Goal: Complete application form: Complete application form

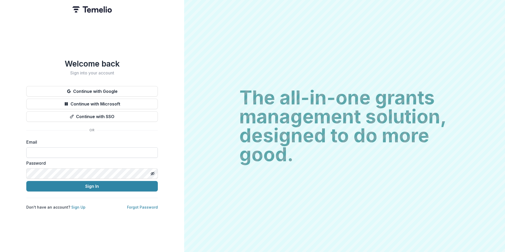
click at [108, 149] on input at bounding box center [92, 152] width 132 height 11
click at [115, 139] on label "Email" at bounding box center [90, 142] width 128 height 6
click at [81, 149] on input at bounding box center [92, 152] width 132 height 11
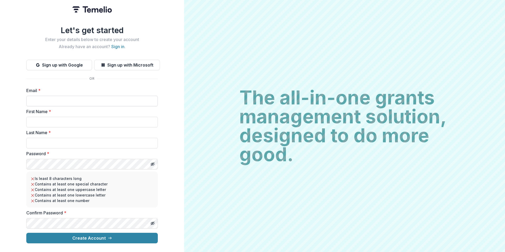
click at [76, 96] on input "Email *" at bounding box center [92, 101] width 132 height 11
click at [92, 87] on label "Email *" at bounding box center [90, 90] width 128 height 6
click at [92, 96] on input "Email *" at bounding box center [92, 101] width 132 height 11
click at [86, 7] on img at bounding box center [91, 9] width 39 height 6
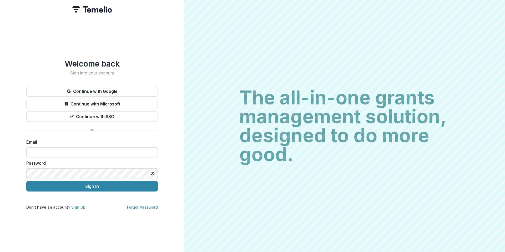
click at [54, 154] on input at bounding box center [92, 152] width 132 height 11
click at [78, 152] on input at bounding box center [92, 152] width 132 height 11
click at [71, 205] on link "Sign Up" at bounding box center [78, 207] width 14 height 4
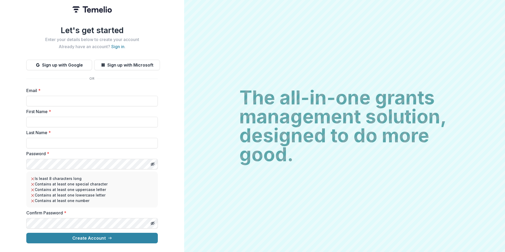
click at [65, 93] on div "Email *" at bounding box center [92, 96] width 132 height 19
click at [65, 100] on input "Email *" at bounding box center [92, 101] width 132 height 11
type input "*"
click at [36, 102] on input "Email *" at bounding box center [92, 101] width 132 height 11
type input "*"
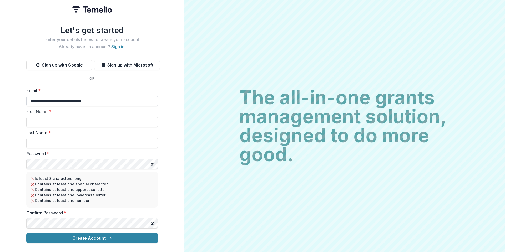
type input "**********"
click at [26, 233] on button "Create Account" at bounding box center [92, 238] width 132 height 11
type input "*****"
type input "****"
click at [153, 162] on icon "Toggle password visibility" at bounding box center [153, 164] width 4 height 4
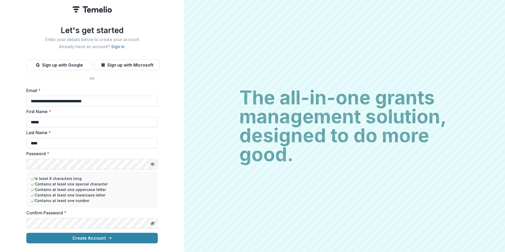
click at [26, 233] on button "Create Account" at bounding box center [92, 238] width 132 height 11
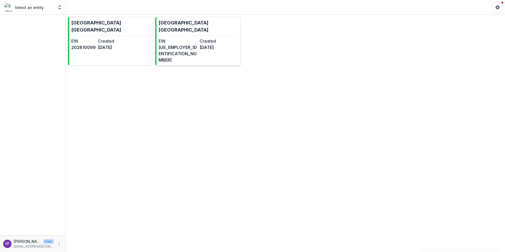
click at [178, 25] on p "City of Asylum Pittsburgh" at bounding box center [199, 26] width 80 height 14
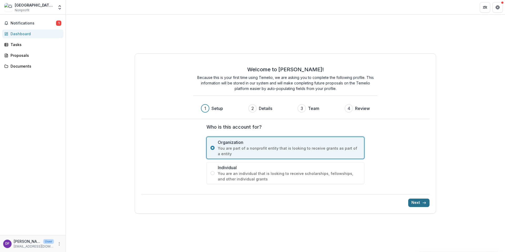
click at [413, 201] on button "Next" at bounding box center [419, 203] width 21 height 8
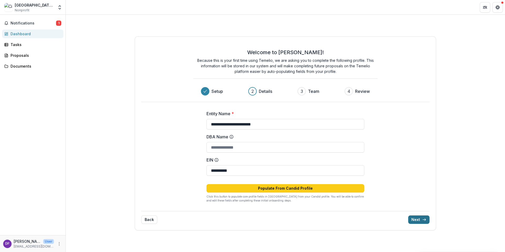
click at [416, 221] on button "Next" at bounding box center [419, 220] width 21 height 8
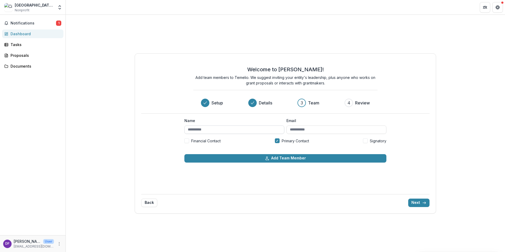
click at [267, 129] on input "Name" at bounding box center [235, 130] width 100 height 8
click at [254, 130] on input "*****" at bounding box center [235, 130] width 100 height 8
type input "*"
type input "**********"
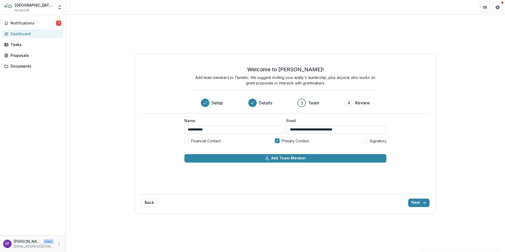
click at [369, 140] on label "Signatory" at bounding box center [374, 141] width 23 height 6
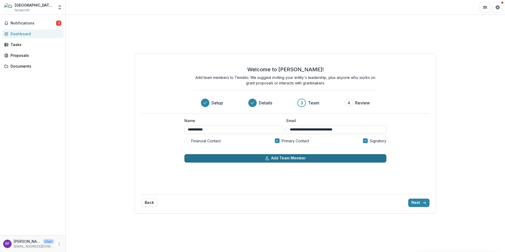
click at [307, 156] on button "Add Team Member" at bounding box center [286, 158] width 202 height 8
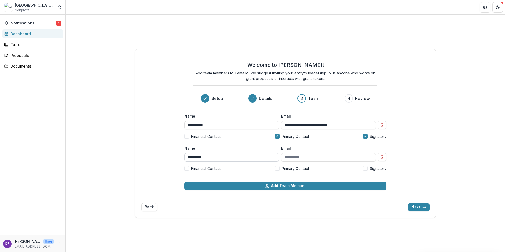
type input "**********"
click at [420, 206] on button "Next" at bounding box center [419, 207] width 21 height 8
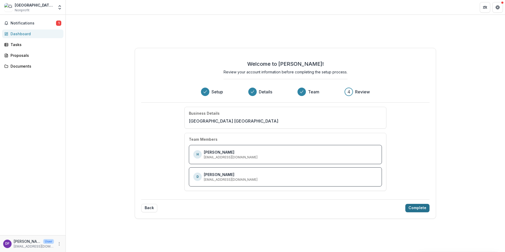
click at [415, 210] on button "Complete" at bounding box center [418, 208] width 24 height 8
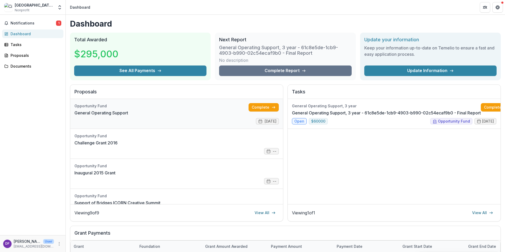
click at [128, 110] on link "General Operating Support" at bounding box center [102, 113] width 54 height 6
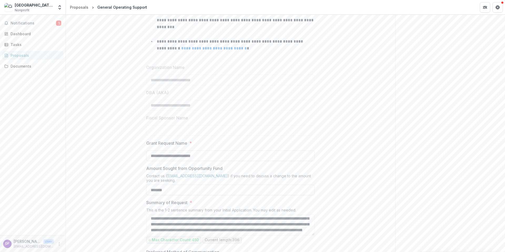
scroll to position [150, 0]
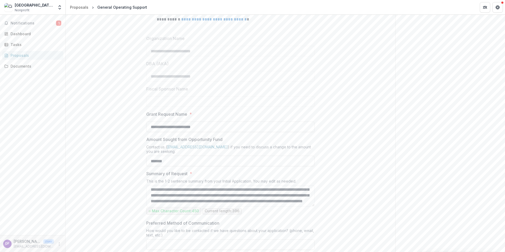
click at [155, 112] on p "Grant Request Name" at bounding box center [166, 114] width 41 height 6
click at [155, 122] on input "**********" at bounding box center [230, 127] width 168 height 11
click at [155, 112] on p "Grant Request Name" at bounding box center [166, 114] width 41 height 6
click at [155, 122] on input "**********" at bounding box center [230, 127] width 168 height 11
drag, startPoint x: 142, startPoint y: 114, endPoint x: 205, endPoint y: 114, distance: 62.4
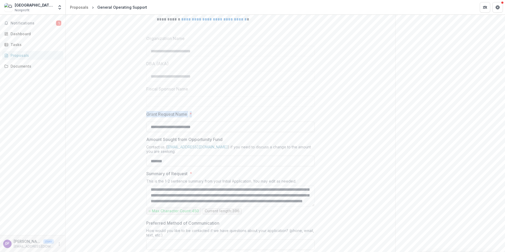
copy label "Grant Request Name *"
click at [184, 137] on p "Amount Sought from Opportunity Fund" at bounding box center [184, 139] width 76 height 6
click at [184, 156] on input "*******" at bounding box center [230, 161] width 168 height 11
click at [184, 137] on p "Amount Sought from Opportunity Fund" at bounding box center [184, 139] width 76 height 6
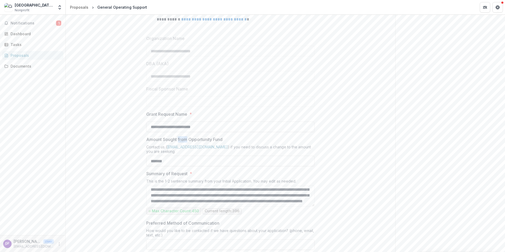
click at [184, 156] on input "*******" at bounding box center [230, 161] width 168 height 11
click at [184, 137] on p "Amount Sought from Opportunity Fund" at bounding box center [184, 139] width 76 height 6
click at [184, 156] on input "*******" at bounding box center [230, 161] width 168 height 11
copy p "Amount Sought from Opportunity Fund"
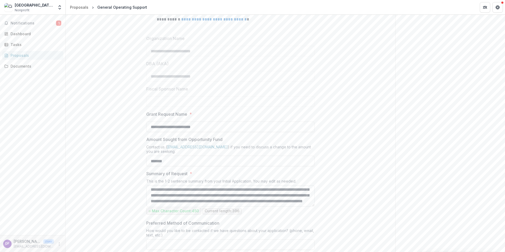
click at [161, 193] on textarea "**********" at bounding box center [230, 196] width 168 height 21
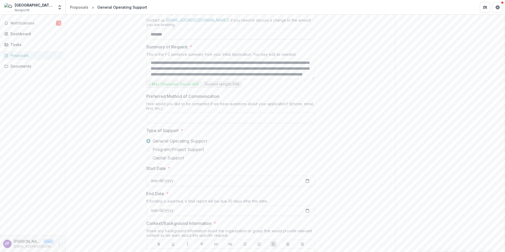
click at [222, 117] on input "Preferred Method of Communication" at bounding box center [230, 118] width 168 height 11
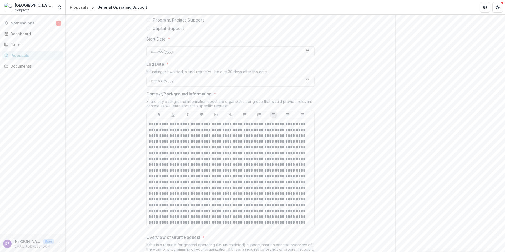
scroll to position [442, 0]
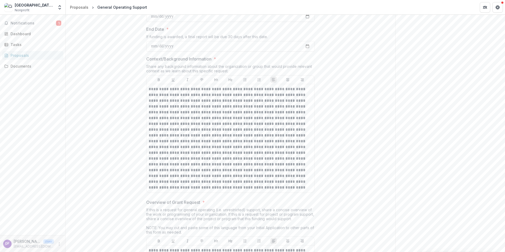
click at [231, 72] on div "Share any background information about the organization or group that would pro…" at bounding box center [230, 69] width 168 height 11
click at [175, 67] on div "Share any background information about the organization or group that would pro…" at bounding box center [230, 69] width 168 height 11
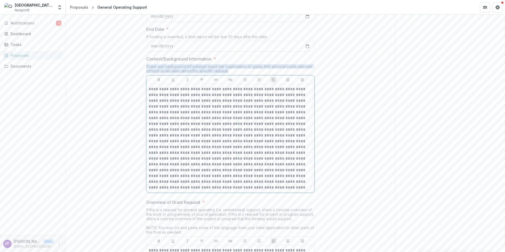
click at [233, 163] on p at bounding box center [231, 138] width 164 height 104
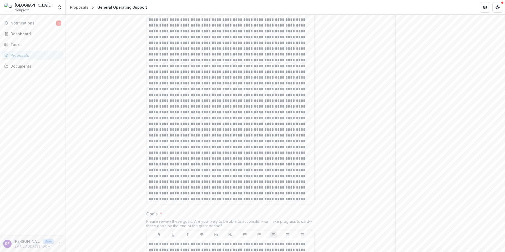
scroll to position [681, 0]
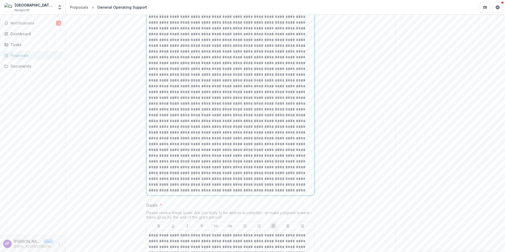
click at [282, 145] on p at bounding box center [231, 100] width 164 height 185
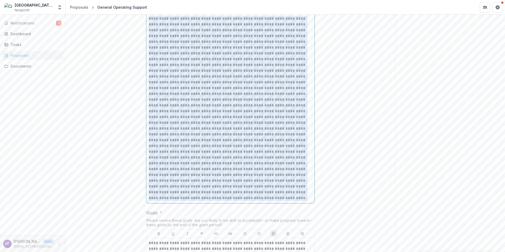
click at [282, 145] on p at bounding box center [231, 108] width 164 height 185
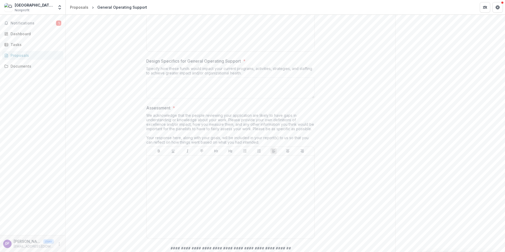
scroll to position [1119, 0]
click at [279, 78] on textarea "Design Specifics for General Operating Support *" at bounding box center [230, 84] width 168 height 21
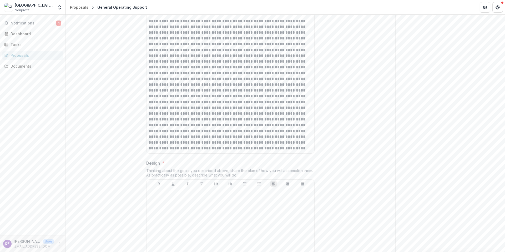
scroll to position [884, 0]
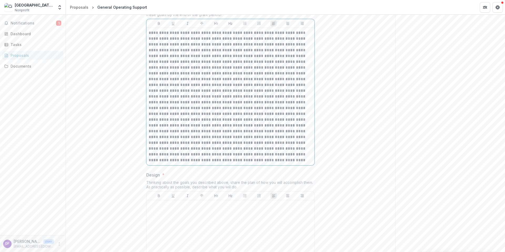
click at [253, 69] on p at bounding box center [231, 96] width 164 height 133
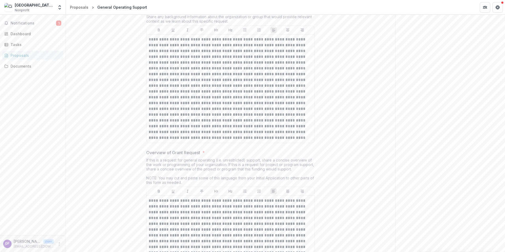
scroll to position [502, 0]
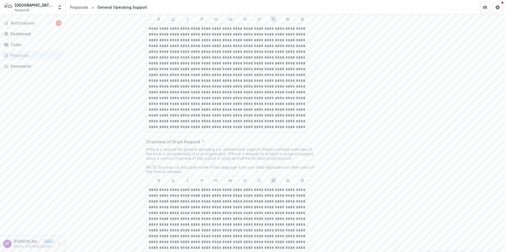
click at [156, 148] on div "If this is a request for general operating (i.e. unrestricted) support, share a…" at bounding box center [230, 161] width 168 height 29
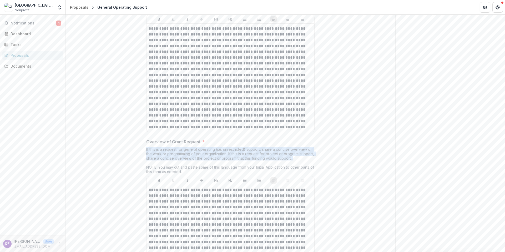
click at [156, 148] on div "If this is a request for general operating (i.e. unrestricted) support, share a…" at bounding box center [230, 161] width 168 height 29
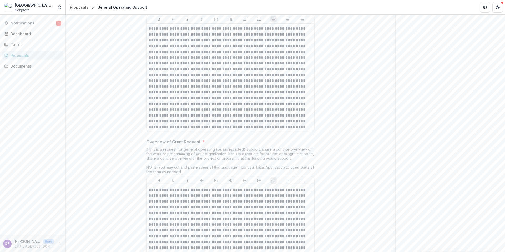
click at [183, 172] on div "If this is a request for general operating (i.e. unrestricted) support, share a…" at bounding box center [230, 161] width 168 height 29
click at [189, 172] on div "If this is a request for general operating (i.e. unrestricted) support, share a…" at bounding box center [230, 161] width 168 height 29
drag, startPoint x: 188, startPoint y: 172, endPoint x: 155, endPoint y: 159, distance: 36.2
click at [155, 159] on div "If this is a request for general operating (i.e. unrestricted) support, share a…" at bounding box center [230, 161] width 168 height 29
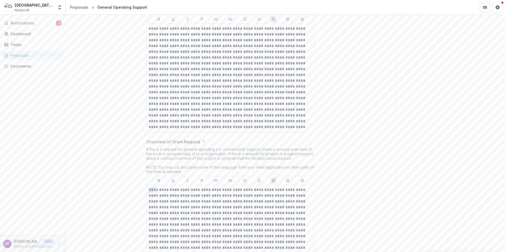
click at [147, 142] on p "Overview of Grant Request" at bounding box center [173, 142] width 54 height 6
drag, startPoint x: 146, startPoint y: 142, endPoint x: 173, endPoint y: 146, distance: 27.7
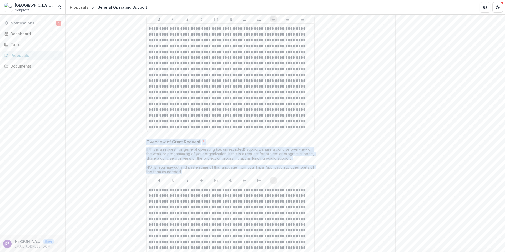
drag, startPoint x: 146, startPoint y: 142, endPoint x: 195, endPoint y: 179, distance: 61.9
copy div "Overview of Grant Request * If this is a request for general operating (i.e. un…"
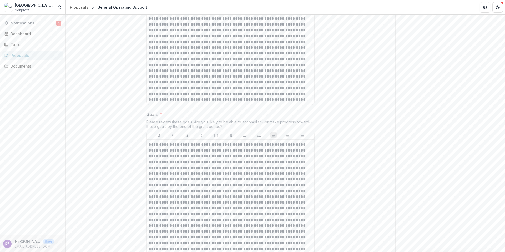
scroll to position [786, 0]
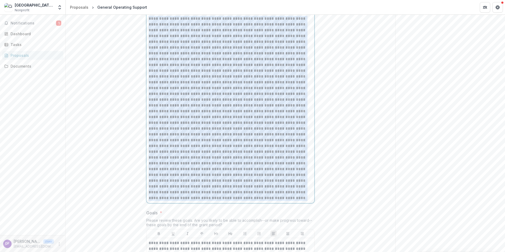
copy p "**********"
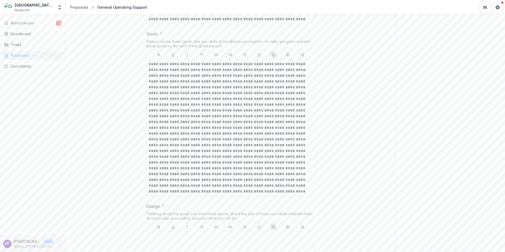
scroll to position [801, 0]
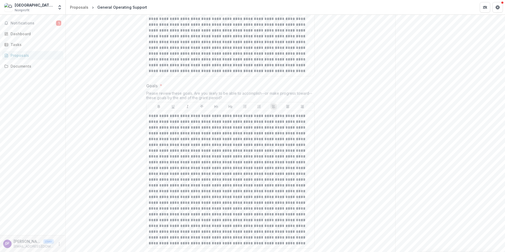
click at [157, 86] on p "Goals" at bounding box center [151, 86] width 11 height 6
drag, startPoint x: 171, startPoint y: 95, endPoint x: 168, endPoint y: 95, distance: 3.2
click at [168, 95] on div "Please review these goals. Are you likely to be able to accomplish--or make pro…" at bounding box center [230, 96] width 168 height 11
click at [214, 90] on div "Goals * Please review these goals. Are you likely to be able to accomplish--or …" at bounding box center [230, 167] width 168 height 168
drag, startPoint x: 224, startPoint y: 97, endPoint x: 142, endPoint y: 87, distance: 82.6
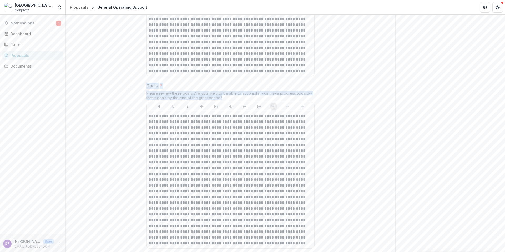
copy div "Goals * Please review these goals. Are you likely to be able to accomplish--or …"
click at [175, 146] on p at bounding box center [231, 179] width 164 height 133
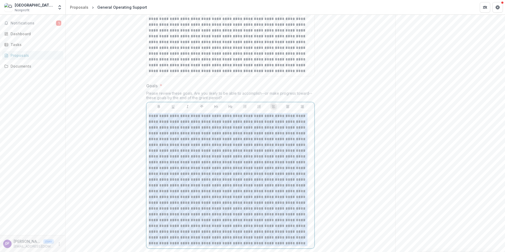
copy p "**********"
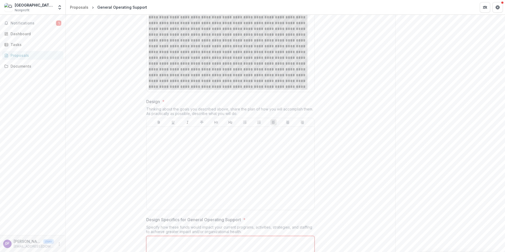
scroll to position [969, 0]
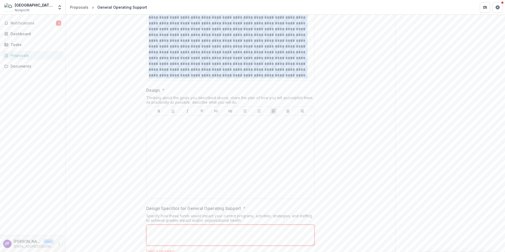
click at [237, 101] on div "Thinking about the goals you described above, share the plan of how you will ac…" at bounding box center [230, 101] width 168 height 11
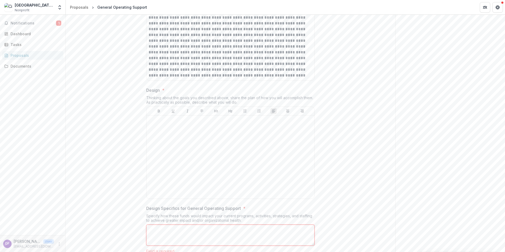
drag, startPoint x: 238, startPoint y: 102, endPoint x: 144, endPoint y: 89, distance: 95.1
copy div "Design * Thinking about the goals you described above, share the plan of how yo…"
click at [211, 149] on div at bounding box center [231, 157] width 164 height 79
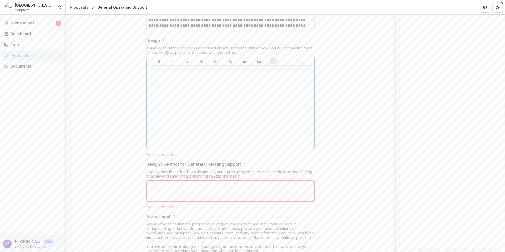
scroll to position [1033, 0]
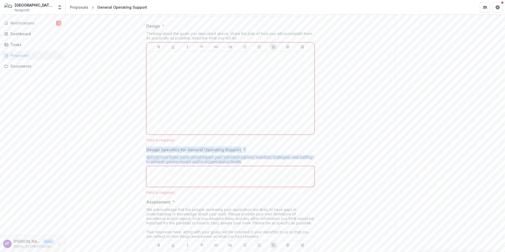
drag, startPoint x: 243, startPoint y: 163, endPoint x: 144, endPoint y: 152, distance: 99.8
copy div "Design Specifics for General Operating Support * Specify how these funds would …"
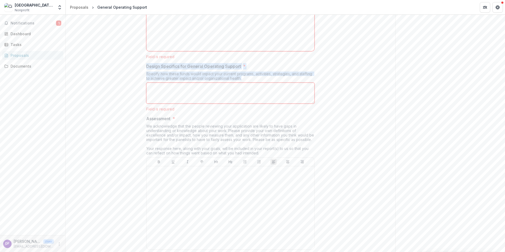
scroll to position [1111, 0]
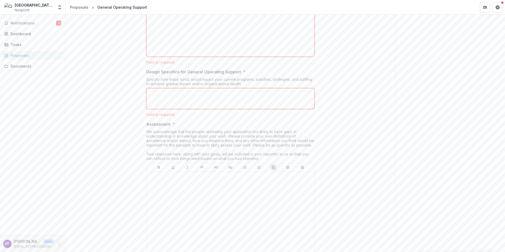
click at [156, 124] on p "Assessment" at bounding box center [158, 124] width 24 height 6
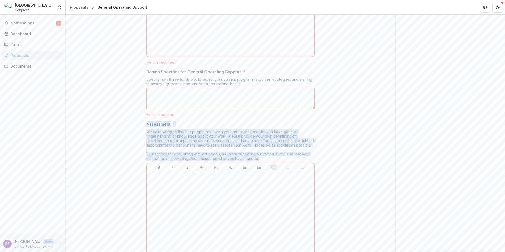
drag, startPoint x: 147, startPoint y: 125, endPoint x: 260, endPoint y: 159, distance: 118.2
click at [260, 159] on div "Assessment * We acknowledge that the people reviewing your application are like…" at bounding box center [230, 192] width 168 height 142
copy div "Assessment * We acknowledge that the people reviewing your application are like…"
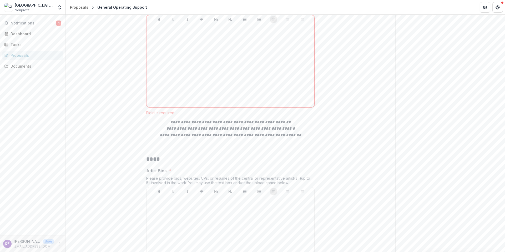
scroll to position [1295, 0]
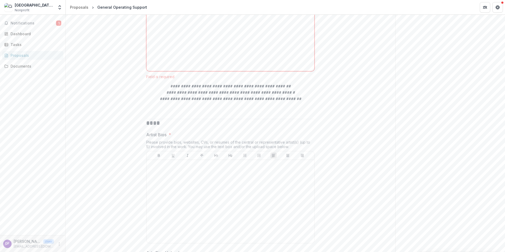
click at [288, 147] on div "Please provide bios, websites, CVs, or resumes of the central or representative…" at bounding box center [230, 145] width 168 height 11
drag, startPoint x: 288, startPoint y: 147, endPoint x: 144, endPoint y: 135, distance: 144.0
copy div "Artist Bios * Please provide bios, websites, CVs, or resumes of the central or …"
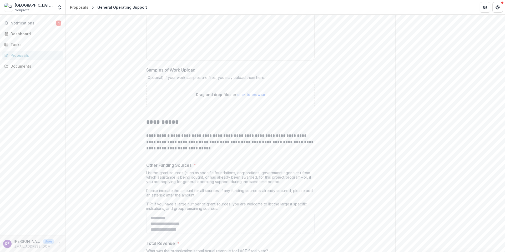
scroll to position [1638, 0]
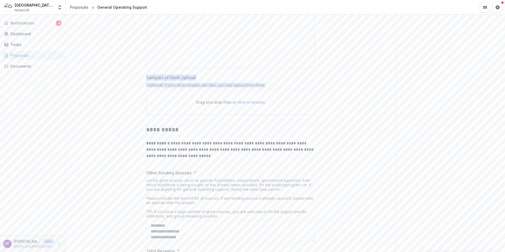
drag, startPoint x: 269, startPoint y: 86, endPoint x: 145, endPoint y: 78, distance: 124.7
click at [216, 157] on p "**********" at bounding box center [230, 149] width 168 height 19
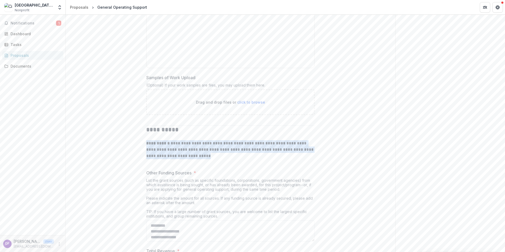
click at [216, 157] on p "**********" at bounding box center [230, 149] width 168 height 19
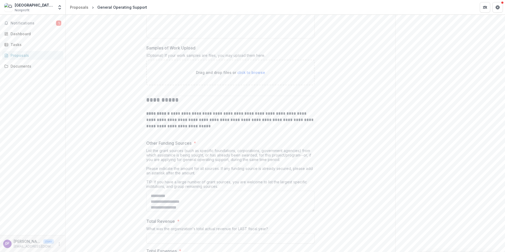
scroll to position [1670, 0]
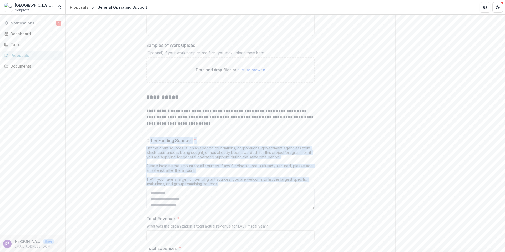
drag, startPoint x: 148, startPoint y: 141, endPoint x: 222, endPoint y: 187, distance: 87.2
click at [222, 187] on div "Other Funding Sources * List the grant sources (such as specific foundations, c…" at bounding box center [230, 174] width 168 height 74
click at [220, 168] on div "List the grant sources (such as specific foundations, corporations, government …" at bounding box center [230, 167] width 168 height 42
drag, startPoint x: 224, startPoint y: 185, endPoint x: 140, endPoint y: 141, distance: 94.7
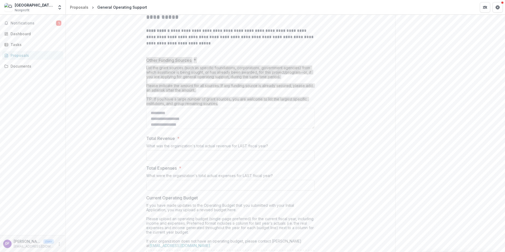
scroll to position [1750, 0]
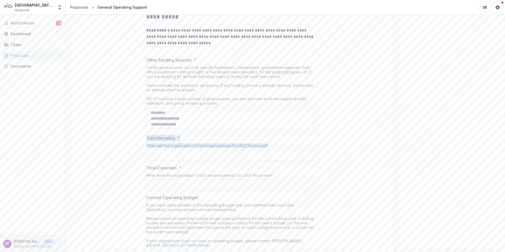
drag, startPoint x: 270, startPoint y: 147, endPoint x: 140, endPoint y: 136, distance: 130.2
click at [205, 172] on div "Total Expenses * What were the organization's total actual expenses for LAST fi…" at bounding box center [230, 178] width 168 height 26
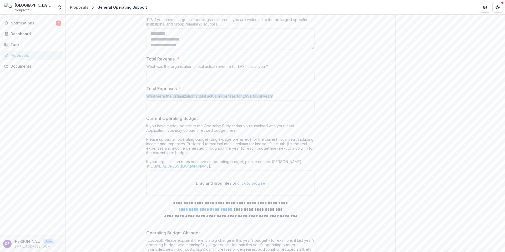
scroll to position [1838, 0]
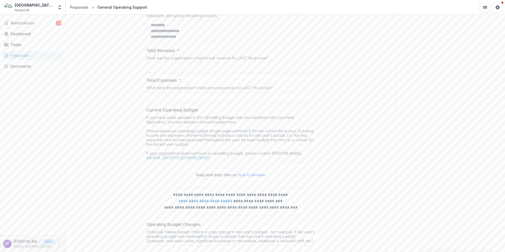
click at [221, 134] on div "If you have made updates to the Operating Budget that you submitted with your I…" at bounding box center [230, 138] width 168 height 47
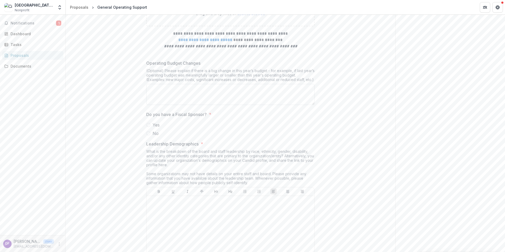
scroll to position [1999, 0]
click at [151, 135] on label "No" at bounding box center [230, 134] width 168 height 6
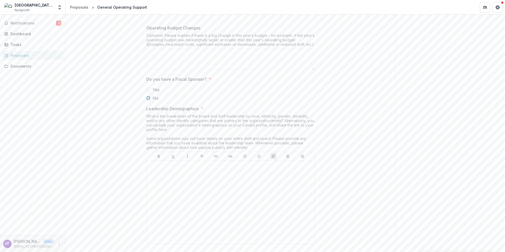
scroll to position [2035, 0]
click at [216, 117] on div "What is the breakdown of the board and staff leadership by race, ethnicity, gen…" at bounding box center [230, 133] width 168 height 38
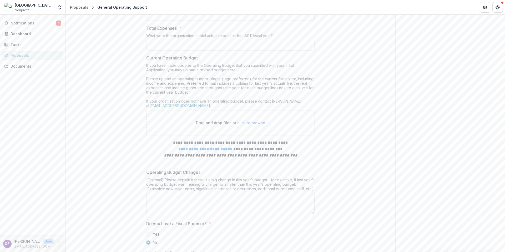
scroll to position [1886, 0]
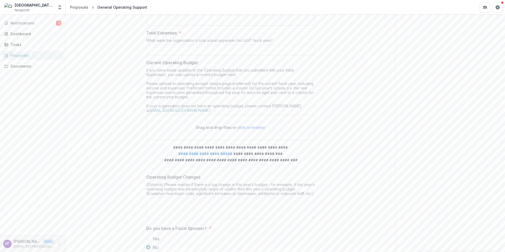
click at [268, 40] on div "What were the organization's total actual expenses for LAST fiscal year?" at bounding box center [230, 41] width 168 height 7
drag, startPoint x: 276, startPoint y: 42, endPoint x: 145, endPoint y: 33, distance: 131.9
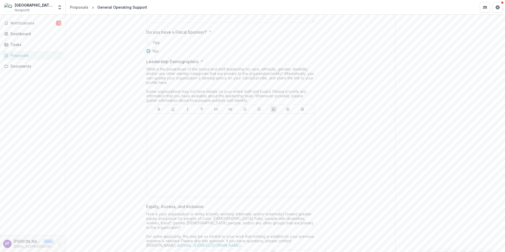
scroll to position [2083, 0]
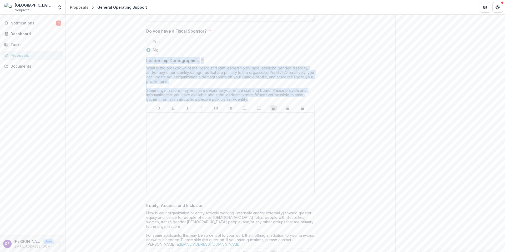
drag, startPoint x: 235, startPoint y: 99, endPoint x: 143, endPoint y: 61, distance: 98.8
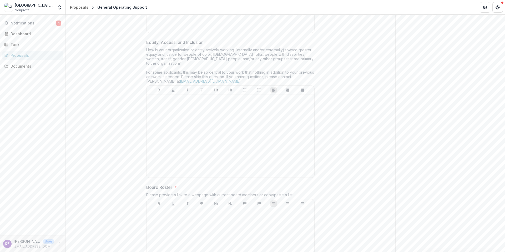
scroll to position [2232, 0]
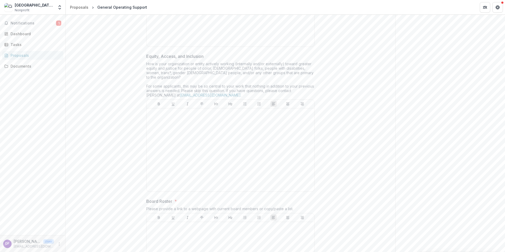
click at [147, 56] on p "Equity, Access, and Inclusion" at bounding box center [174, 56] width 57 height 6
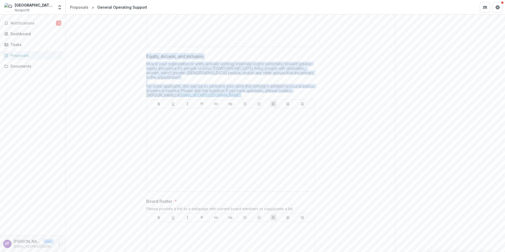
drag, startPoint x: 147, startPoint y: 57, endPoint x: 226, endPoint y: 94, distance: 87.6
click at [226, 94] on div "Equity, Access, and Inclusion How is your organization or entity actively worki…" at bounding box center [230, 123] width 168 height 141
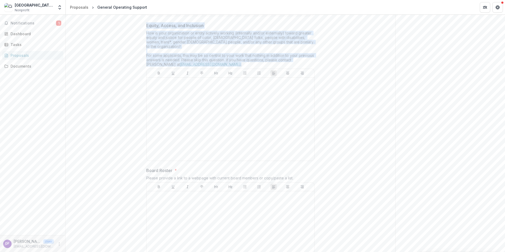
scroll to position [2264, 0]
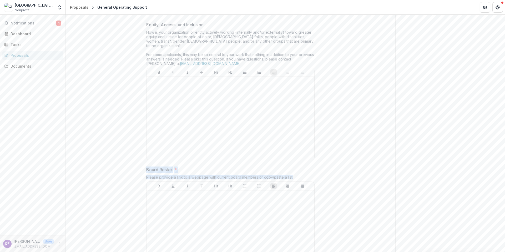
drag, startPoint x: 298, startPoint y: 173, endPoint x: 138, endPoint y: 164, distance: 159.8
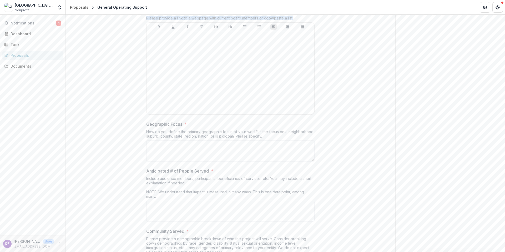
scroll to position [2379, 0]
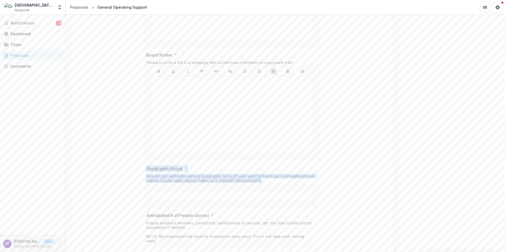
drag, startPoint x: 268, startPoint y: 177, endPoint x: 143, endPoint y: 165, distance: 125.9
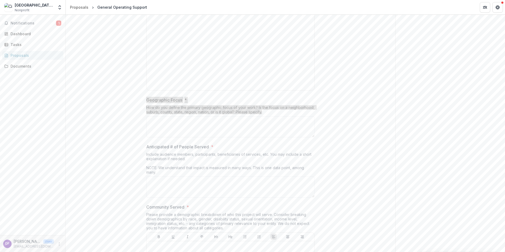
scroll to position [2464, 0]
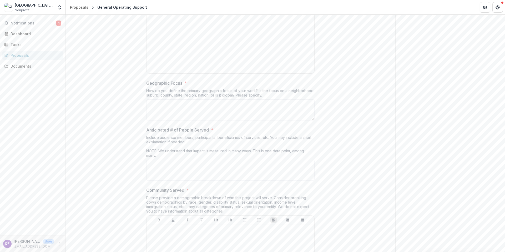
click at [209, 127] on label "Anticipated # of People Served *" at bounding box center [228, 130] width 165 height 6
click at [209, 160] on textarea "Anticipated # of People Served *" at bounding box center [230, 170] width 168 height 21
click at [209, 127] on label "Anticipated # of People Served *" at bounding box center [228, 130] width 165 height 6
click at [209, 160] on textarea "Anticipated # of People Served *" at bounding box center [230, 170] width 168 height 21
click at [209, 127] on label "Anticipated # of People Served *" at bounding box center [228, 130] width 165 height 6
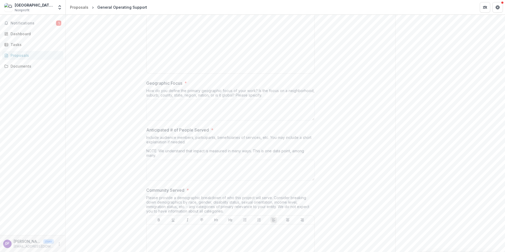
click at [209, 160] on textarea "Anticipated # of People Served *" at bounding box center [230, 170] width 168 height 21
click at [209, 127] on label "Anticipated # of People Served *" at bounding box center [228, 130] width 165 height 6
click at [209, 160] on textarea "Anticipated # of People Served *" at bounding box center [230, 170] width 168 height 21
click at [223, 135] on div "Include audience members, participants, beneficiaries of services, etc. You may…" at bounding box center [230, 147] width 168 height 24
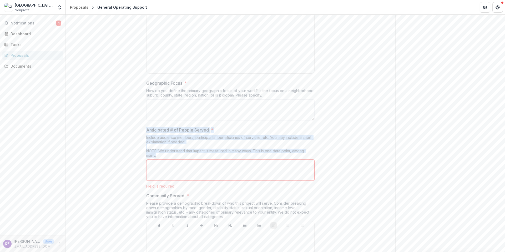
drag, startPoint x: 165, startPoint y: 150, endPoint x: 138, endPoint y: 125, distance: 37.1
click at [240, 207] on div "Please provide a demographic breakdown of who this project will serve. Consider…" at bounding box center [230, 211] width 168 height 20
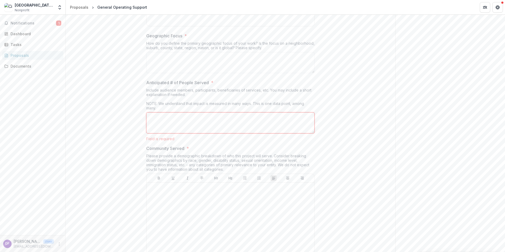
scroll to position [2535, 0]
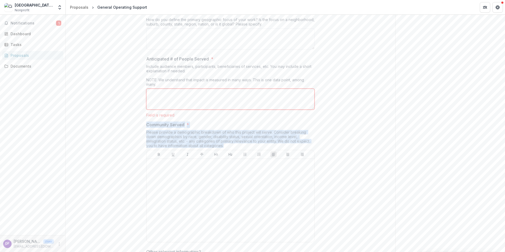
drag, startPoint x: 227, startPoint y: 143, endPoint x: 142, endPoint y: 121, distance: 87.7
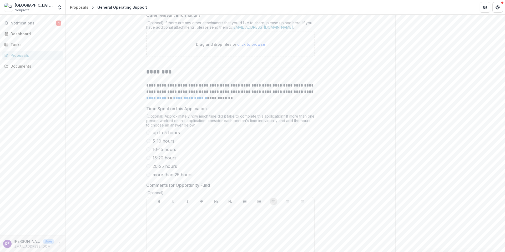
scroll to position [2854, 0]
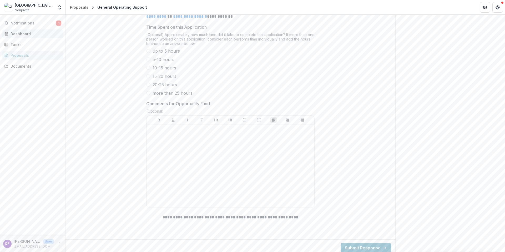
click at [49, 30] on link "Dashboard" at bounding box center [32, 33] width 61 height 9
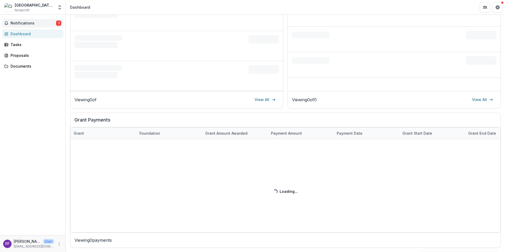
click at [47, 26] on button "Notifications 1" at bounding box center [32, 23] width 61 height 8
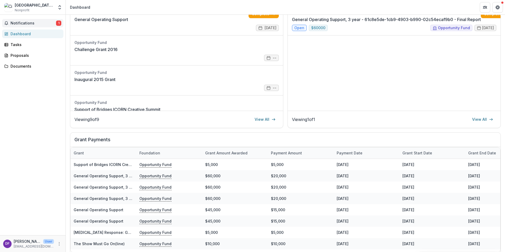
scroll to position [113, 0]
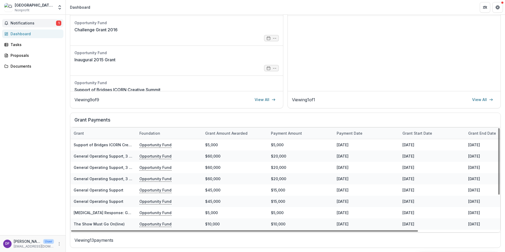
click at [353, 31] on div "General Operating Support, 3 year General Operating Support, 3 year - 61c8e5de-…" at bounding box center [394, 38] width 213 height 105
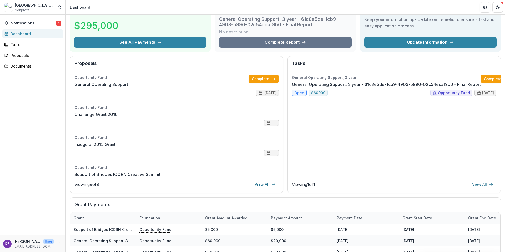
scroll to position [0, 0]
